Goal: Information Seeking & Learning: Understand process/instructions

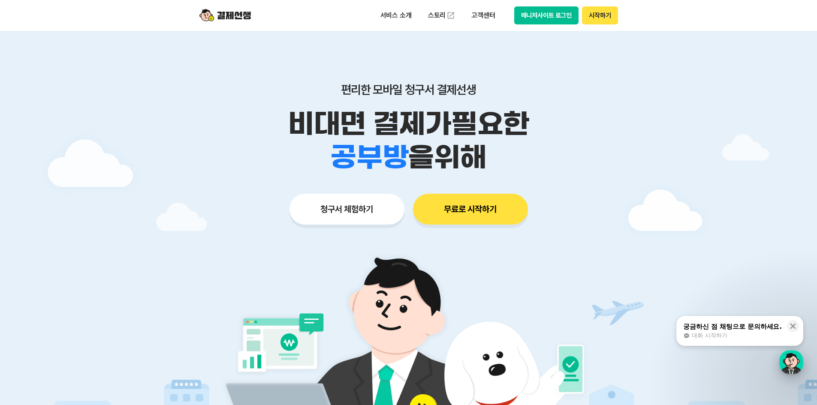
click at [798, 368] on div "button" at bounding box center [792, 362] width 24 height 24
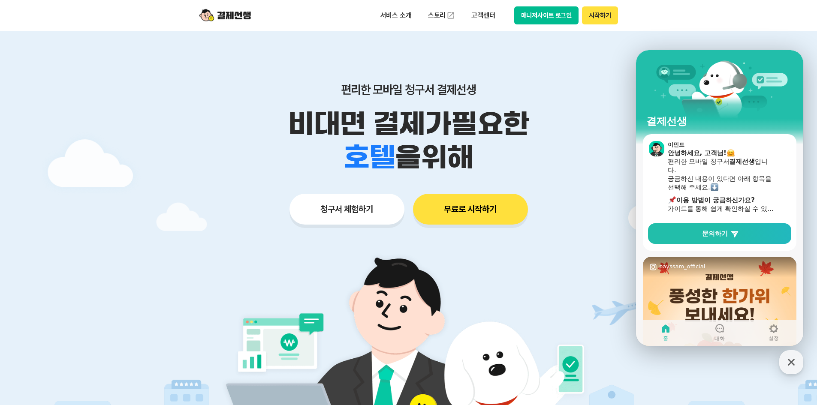
click at [609, 171] on div "학원 공부방 호텔 쇼핑몰 병원 배달 보험사 항공사 골프장 을 위해" at bounding box center [408, 157] width 439 height 33
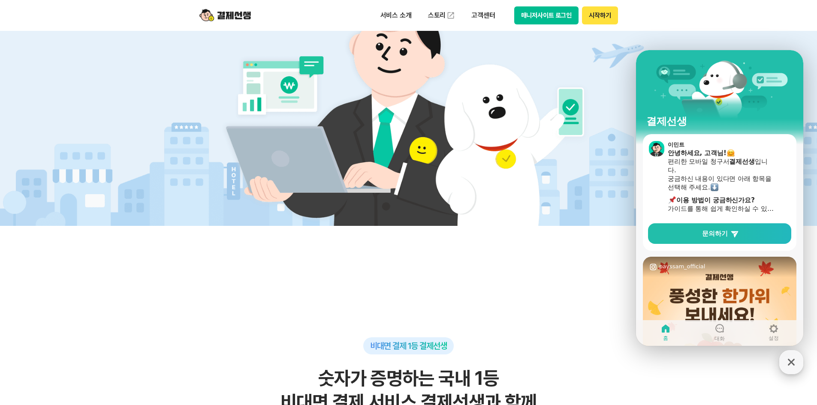
click at [791, 356] on icon "button" at bounding box center [791, 362] width 15 height 15
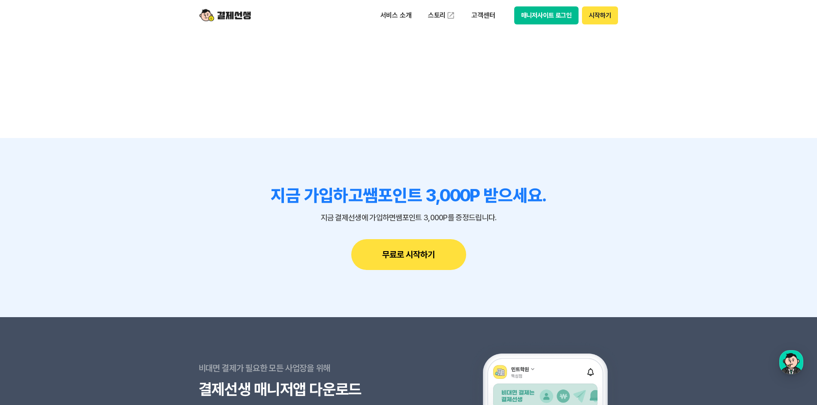
scroll to position [7672, 0]
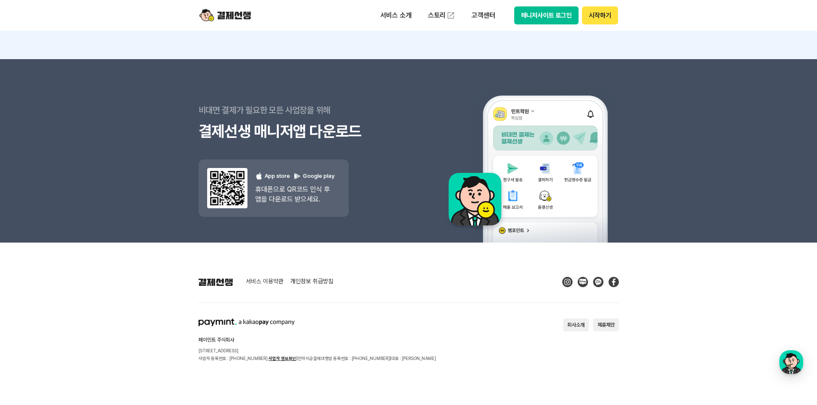
click at [271, 284] on link "서비스 이용약관" at bounding box center [265, 282] width 38 height 8
click at [432, 340] on section "페이민트 주식회사 [STREET_ADDRESS] 사업자 등록번호 : [PHONE_NUMBER] 사업자 정보확인 | 전자지급결제대행업 등록번호 …" at bounding box center [409, 341] width 420 height 44
click at [270, 284] on link "서비스 이용약관" at bounding box center [265, 282] width 38 height 8
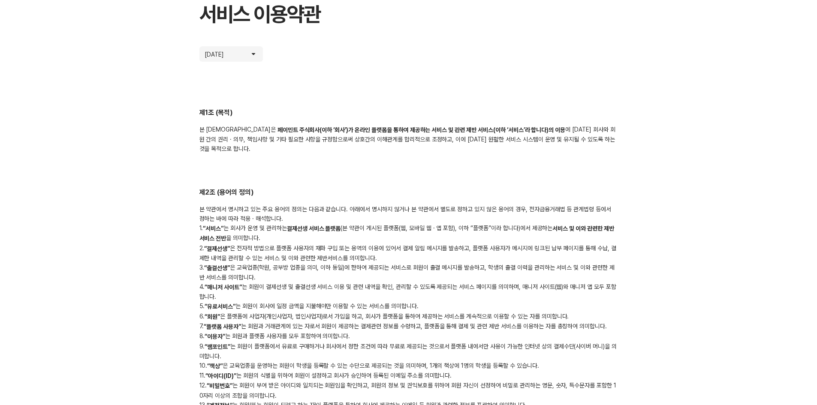
scroll to position [429, 0]
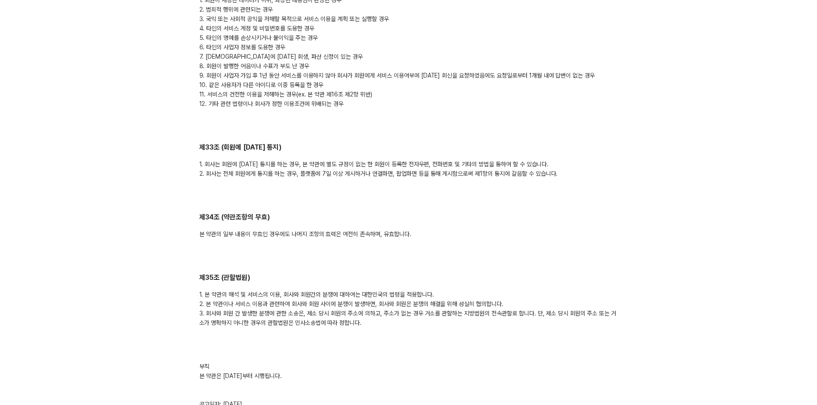
scroll to position [4333, 0]
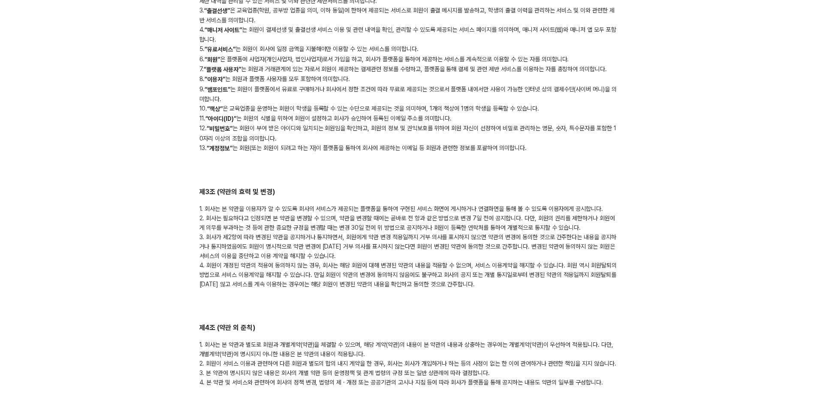
scroll to position [644, 0]
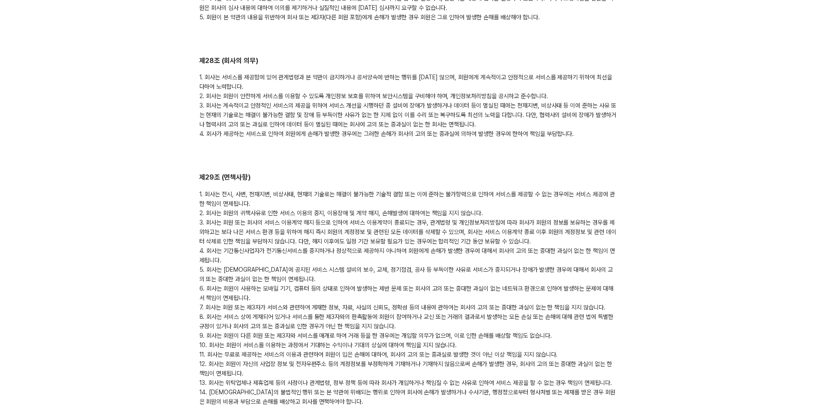
scroll to position [3517, 0]
